Goal: Information Seeking & Learning: Learn about a topic

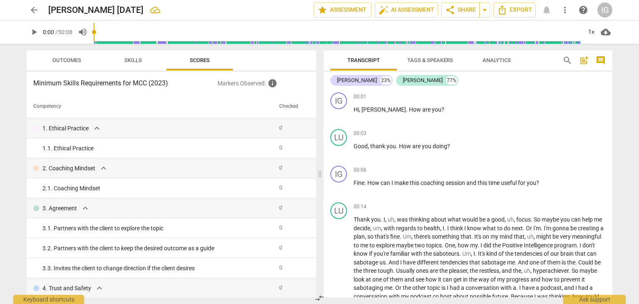
scroll to position [414, 0]
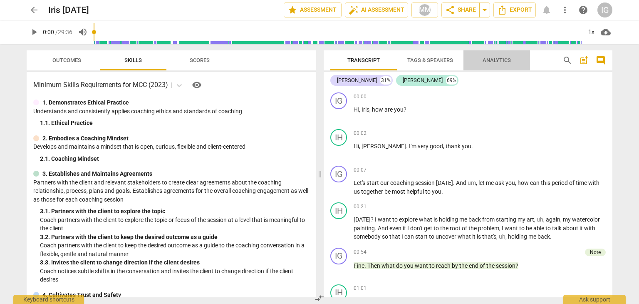
click at [499, 55] on span "Analytics" at bounding box center [497, 60] width 48 height 11
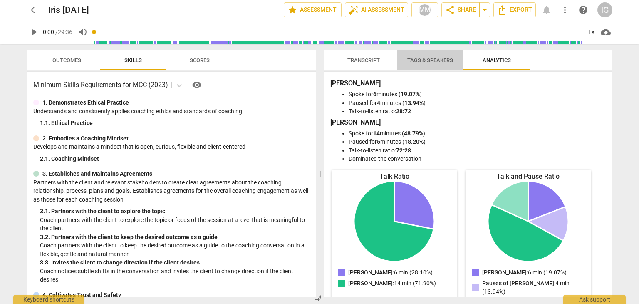
click at [440, 57] on span "Tags & Speakers" at bounding box center [430, 60] width 46 height 6
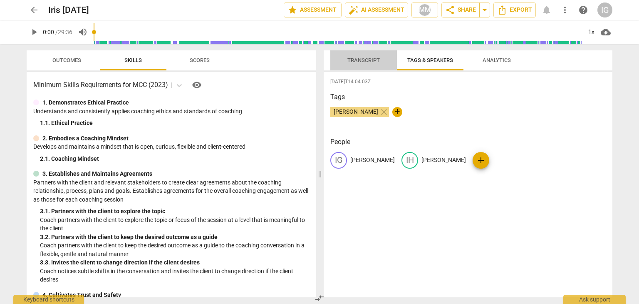
click at [371, 60] on span "Transcript" at bounding box center [364, 60] width 32 height 6
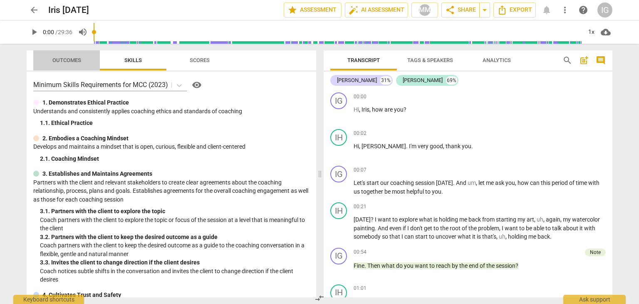
click at [65, 59] on span "Outcomes" at bounding box center [66, 60] width 29 height 6
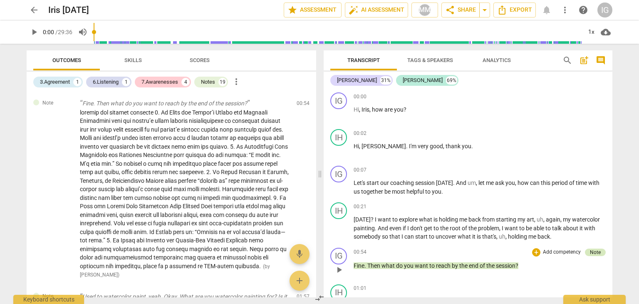
click at [591, 249] on div "Note" at bounding box center [595, 251] width 11 height 7
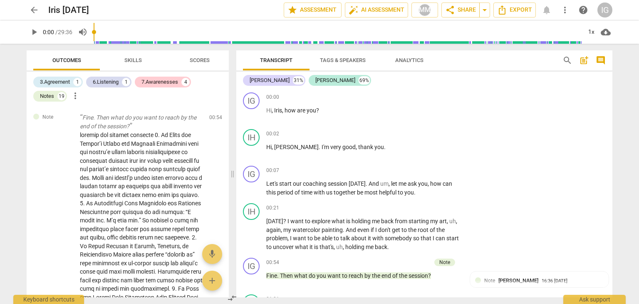
click at [622, 65] on div "arrow_back Iris 28 July edit star Assessment auto_fix_high AI Assessment MM sha…" at bounding box center [319, 152] width 639 height 304
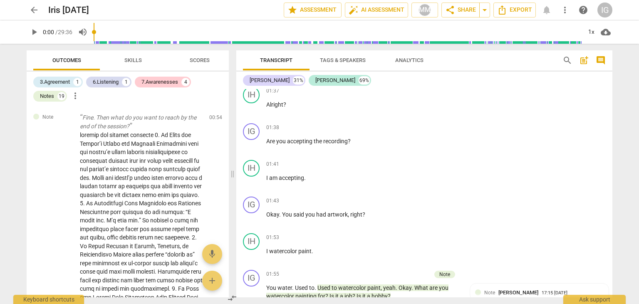
scroll to position [323, 0]
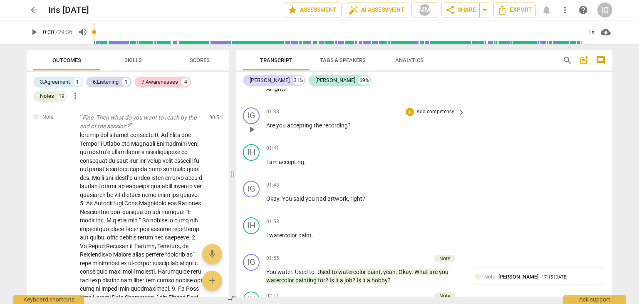
click at [558, 126] on div "IG play_arrow pause 01:38 + Add competency keyboard_arrow_right Are you accepti…" at bounding box center [424, 122] width 376 height 37
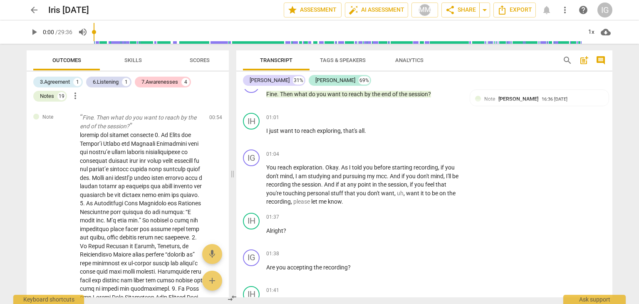
scroll to position [166, 0]
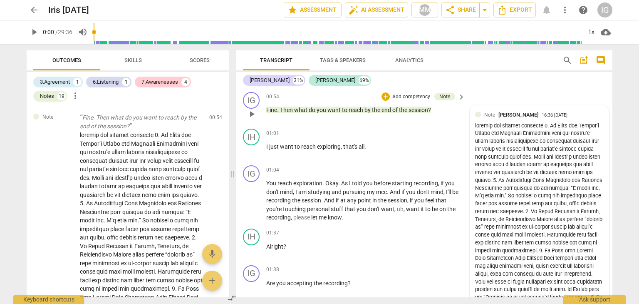
click at [559, 257] on div at bounding box center [539, 235] width 129 height 226
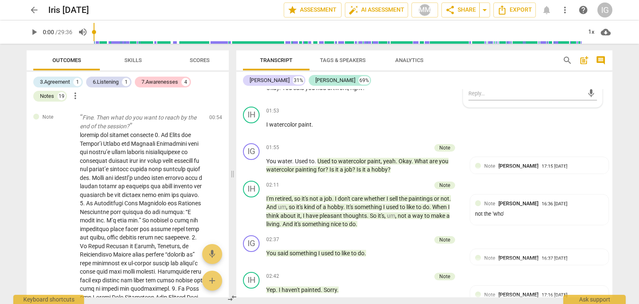
scroll to position [442, 0]
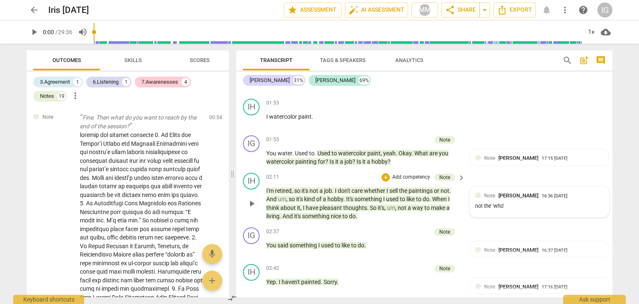
click at [519, 194] on span "Merci Miglino" at bounding box center [519, 195] width 40 height 6
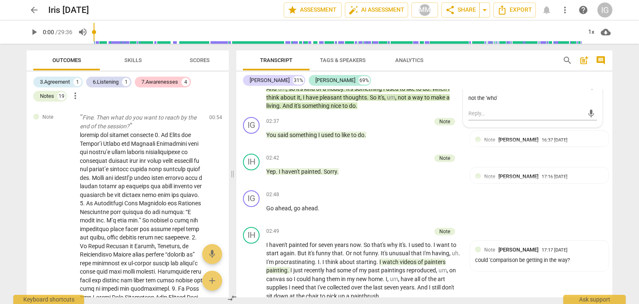
scroll to position [576, 0]
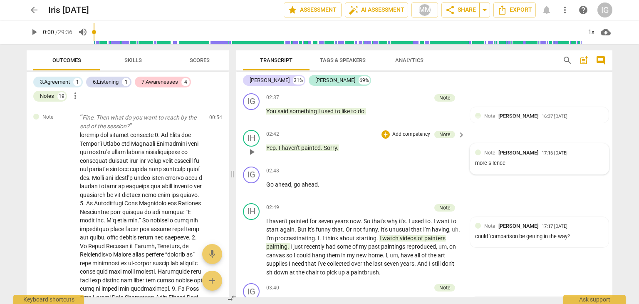
click at [517, 149] on span "Merci Miglino" at bounding box center [519, 152] width 40 height 6
click at [631, 130] on div "arrow_back Iris 28 July edit star Assessment auto_fix_high AI Assessment MM sha…" at bounding box center [319, 152] width 639 height 304
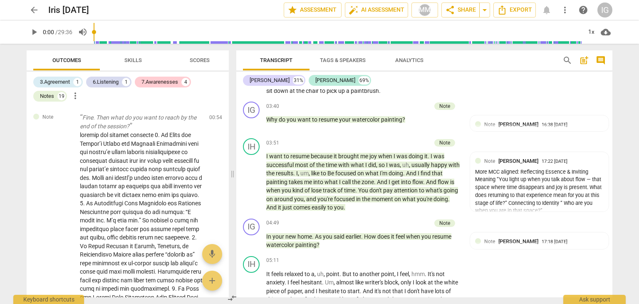
scroll to position [781, 0]
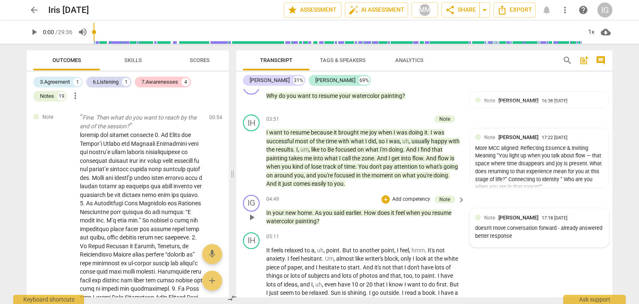
click at [511, 214] on span "Merci Miglino" at bounding box center [519, 217] width 40 height 6
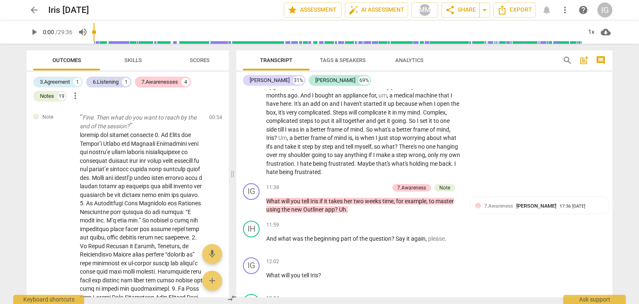
scroll to position [1342, 0]
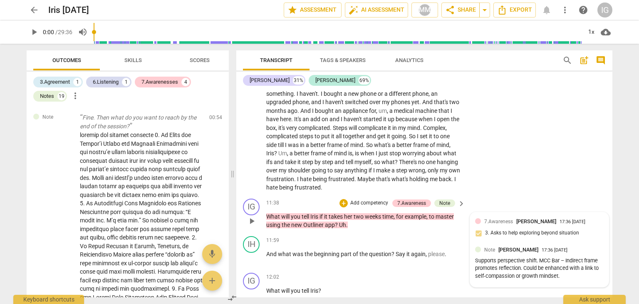
drag, startPoint x: 529, startPoint y: 217, endPoint x: 563, endPoint y: 203, distance: 36.2
click at [529, 218] on span "Merci Miglino" at bounding box center [537, 221] width 40 height 6
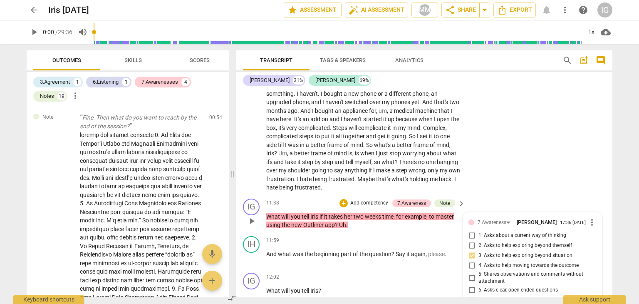
scroll to position [1475, 0]
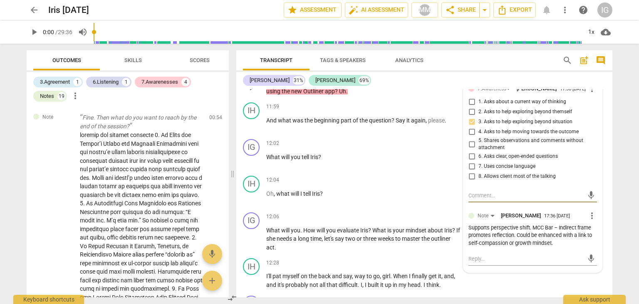
click at [563, 215] on div "17:36 07-30-2025" at bounding box center [557, 216] width 26 height 5
click at [431, 179] on div "+ Add competency keyboard_arrow_right" at bounding box center [435, 180] width 62 height 9
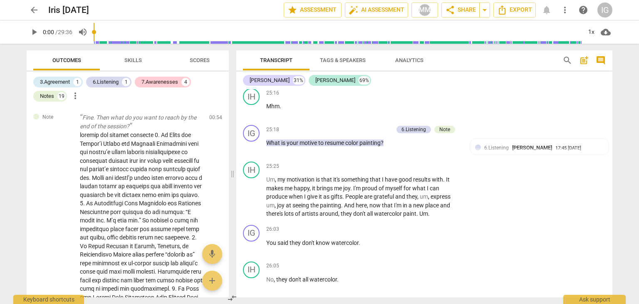
scroll to position [3907, 0]
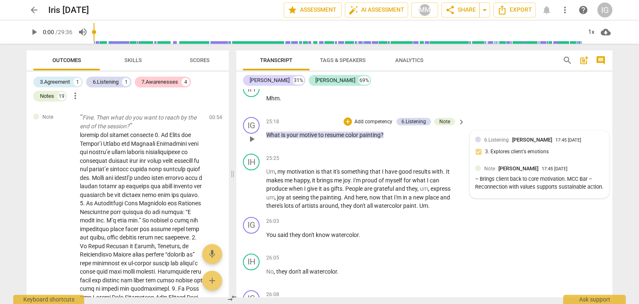
click at [542, 137] on span "Merci Miglino" at bounding box center [532, 140] width 40 height 6
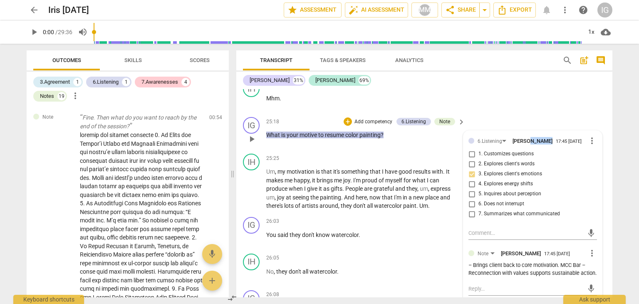
click at [542, 136] on div "6.Listening Merci Miglino 17:45 07-30-2025 more_vert" at bounding box center [533, 141] width 129 height 10
click at [446, 137] on div "25:18 + Add competency 6.Listening Note keyboard_arrow_right What is your motiv…" at bounding box center [366, 132] width 200 height 30
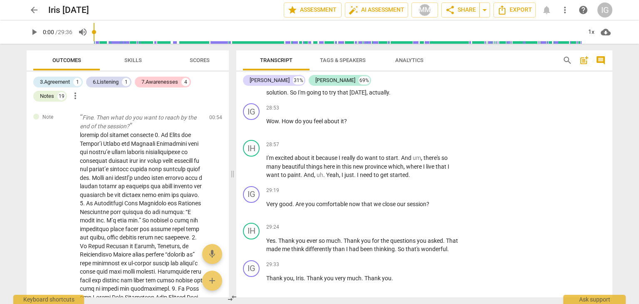
scroll to position [4720, 0]
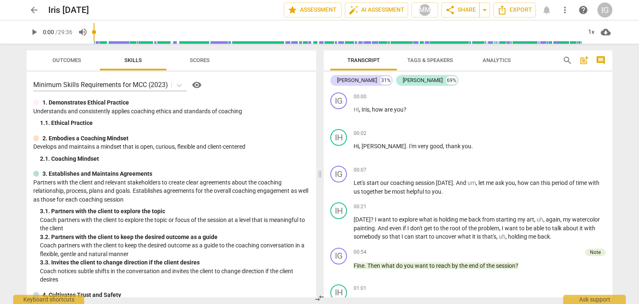
click at [32, 8] on span "arrow_back" at bounding box center [34, 10] width 10 height 10
